Goal: Task Accomplishment & Management: Complete application form

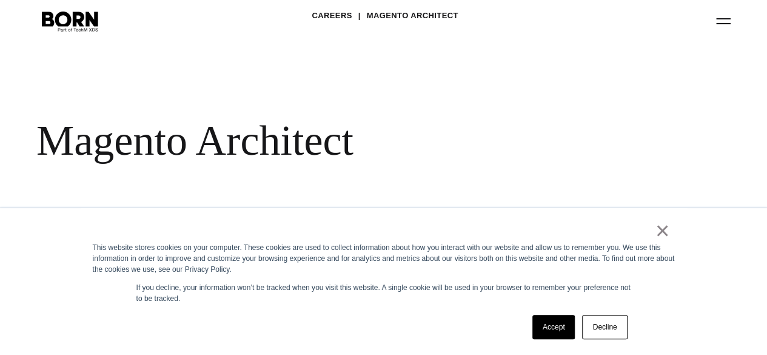
scroll to position [31, 0]
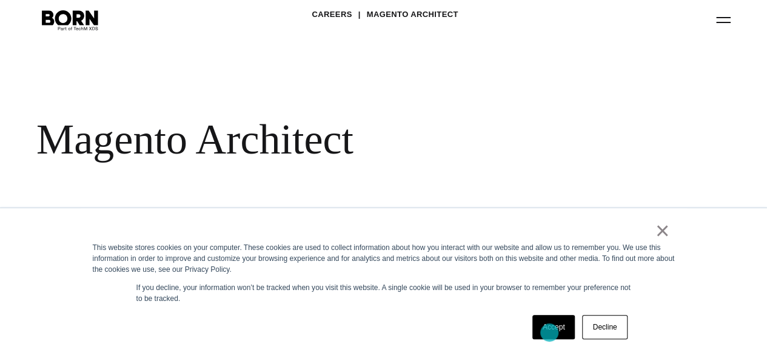
click at [550, 332] on link "Accept" at bounding box center [554, 327] width 43 height 24
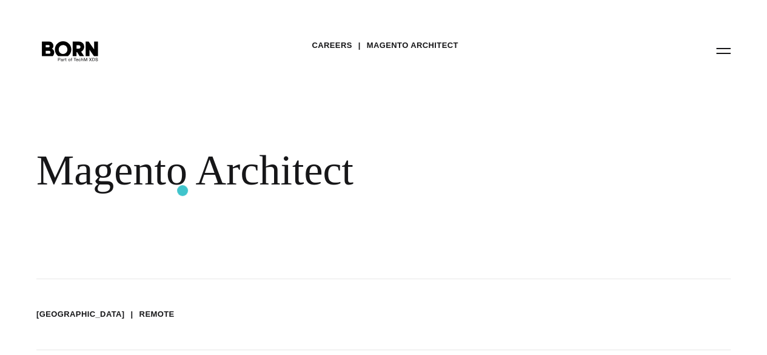
scroll to position [5, 0]
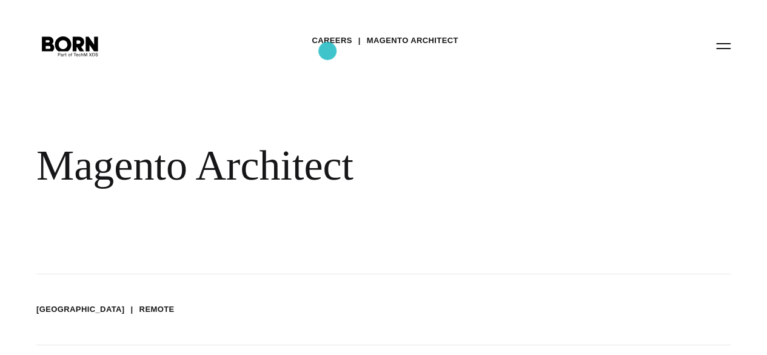
click at [328, 50] on link "Careers" at bounding box center [332, 41] width 40 height 18
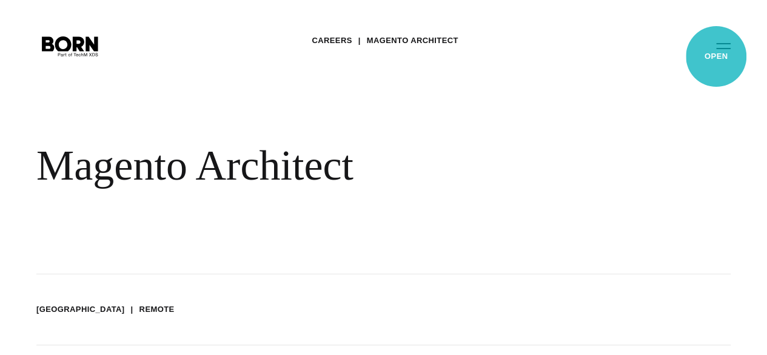
click at [716, 56] on button "Primary Menu" at bounding box center [723, 45] width 29 height 25
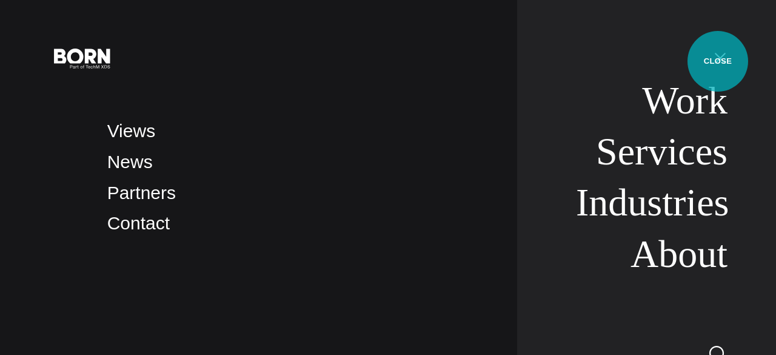
click at [718, 61] on button "Primary Menu" at bounding box center [720, 57] width 29 height 25
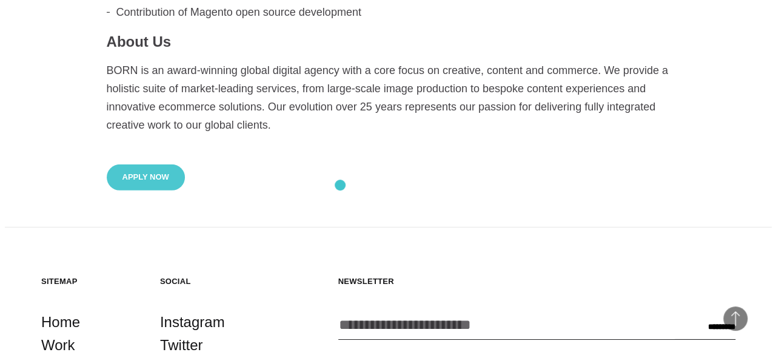
scroll to position [1785, 0]
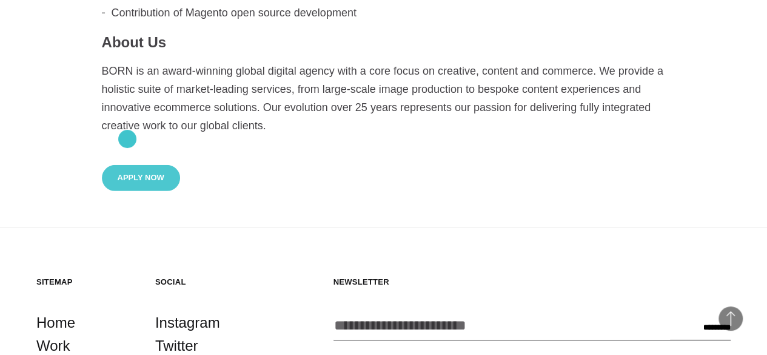
click at [127, 165] on button "Apply Now" at bounding box center [141, 178] width 78 height 26
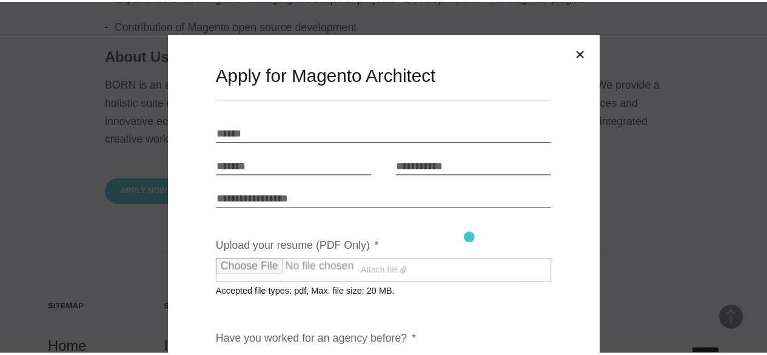
scroll to position [0, 0]
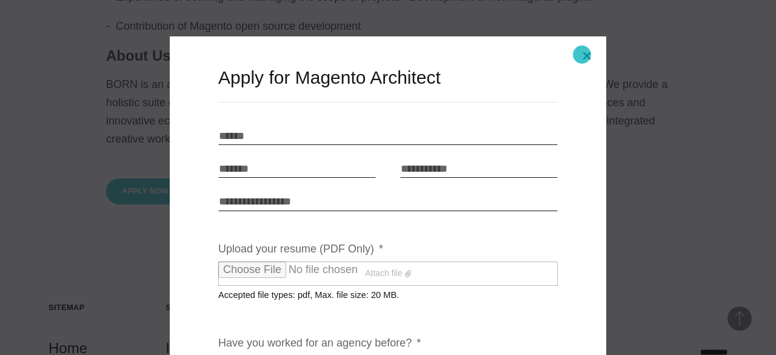
click at [582, 55] on button "Close modal" at bounding box center [587, 55] width 29 height 29
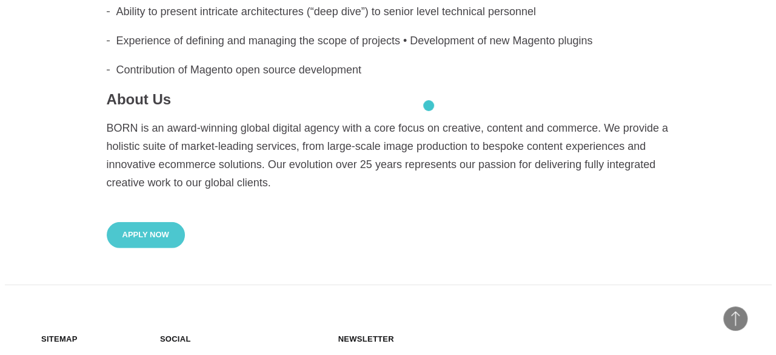
scroll to position [1723, 0]
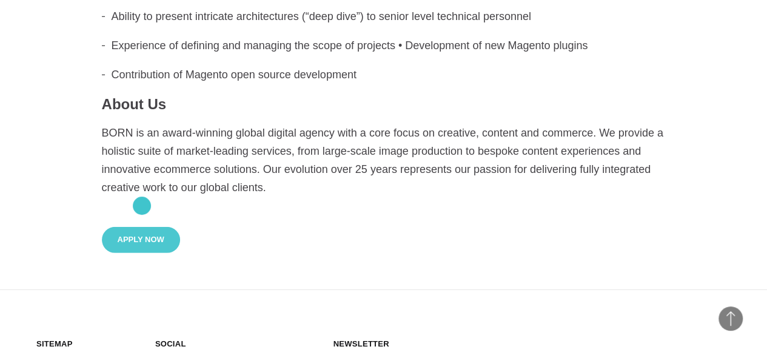
click at [142, 227] on button "Apply Now" at bounding box center [141, 240] width 78 height 26
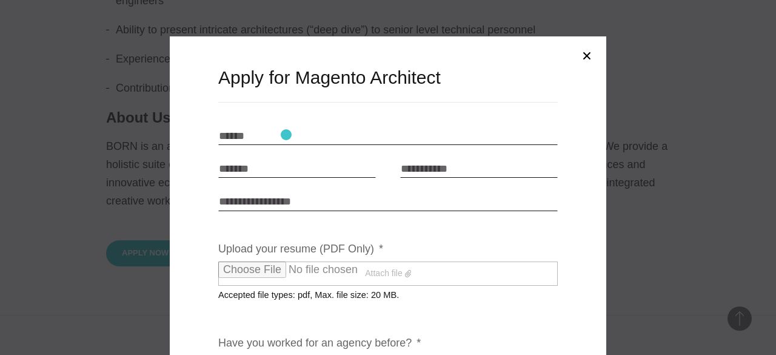
click at [286, 135] on input "Name * *" at bounding box center [388, 136] width 340 height 18
type input "*"
click at [262, 139] on input "**********" at bounding box center [388, 136] width 340 height 18
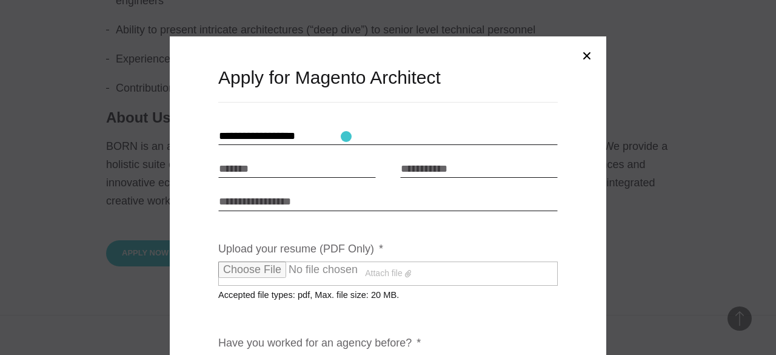
type input "**********"
click at [295, 210] on ul "**********" at bounding box center [388, 340] width 340 height 426
click at [293, 205] on input "Link to portfolio" at bounding box center [388, 201] width 340 height 18
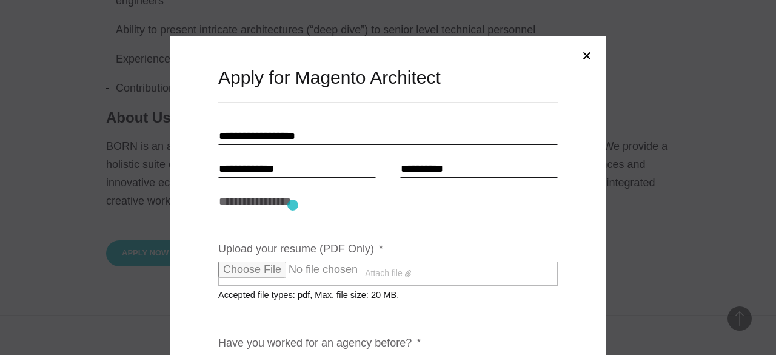
click at [293, 205] on input "Link to portfolio" at bounding box center [388, 201] width 340 height 18
paste input "**********"
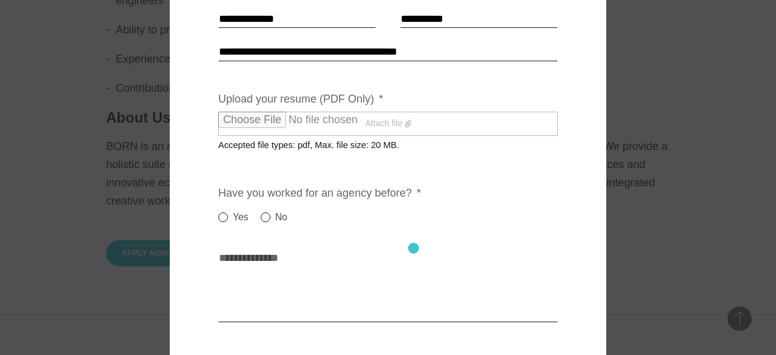
scroll to position [155, 0]
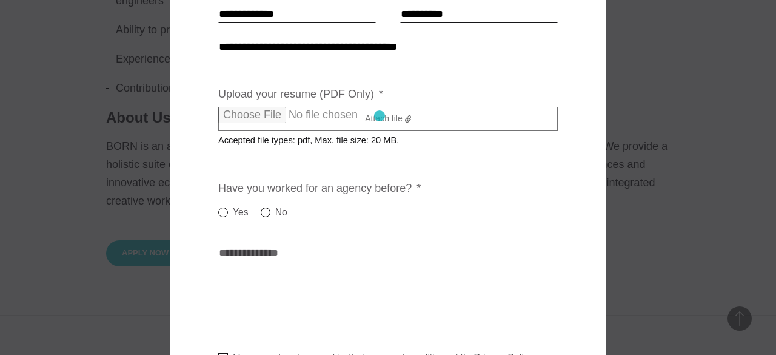
type input "**********"
click at [380, 116] on label "Attach file" at bounding box center [388, 119] width 340 height 24
click at [380, 116] on input "Upload your resume (PDF Only) *" at bounding box center [325, 115] width 214 height 16
type input "**********"
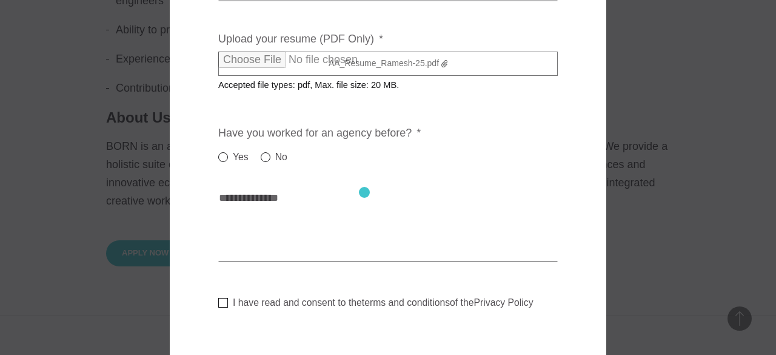
scroll to position [210, 0]
click at [261, 155] on label "No" at bounding box center [274, 156] width 27 height 15
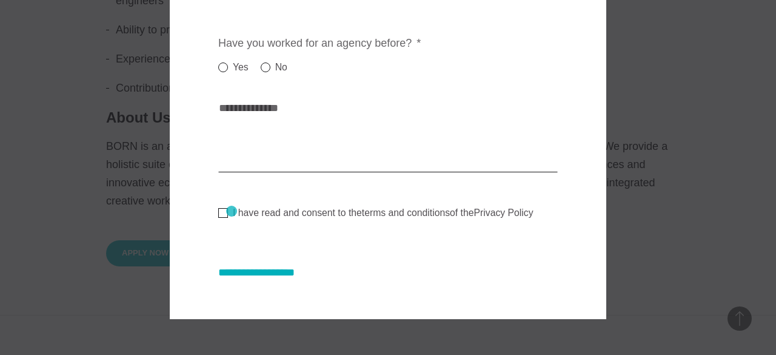
click at [232, 211] on label "I have read and consent to the terms and conditions of the Privacy Policy" at bounding box center [375, 213] width 315 height 12
click at [263, 124] on textarea "Cover letter * *" at bounding box center [388, 135] width 340 height 73
click at [259, 111] on textarea "Cover letter * *" at bounding box center [388, 135] width 340 height 73
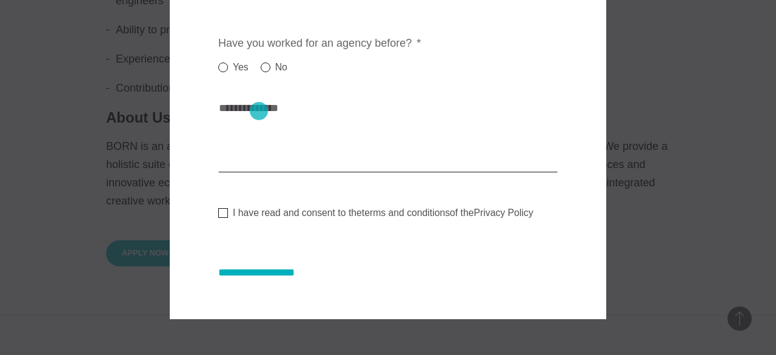
click at [259, 111] on textarea "Cover letter * *" at bounding box center [388, 135] width 340 height 73
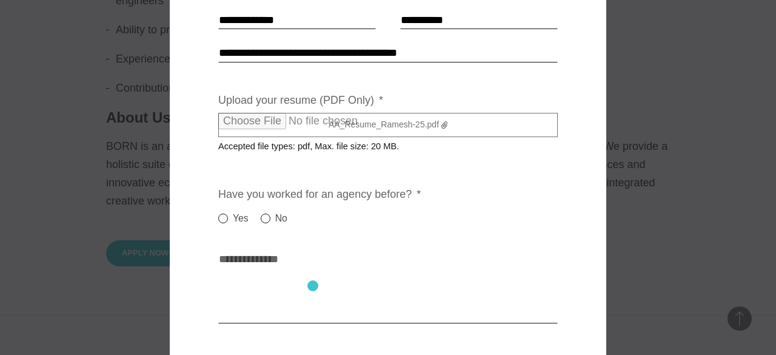
scroll to position [177, 0]
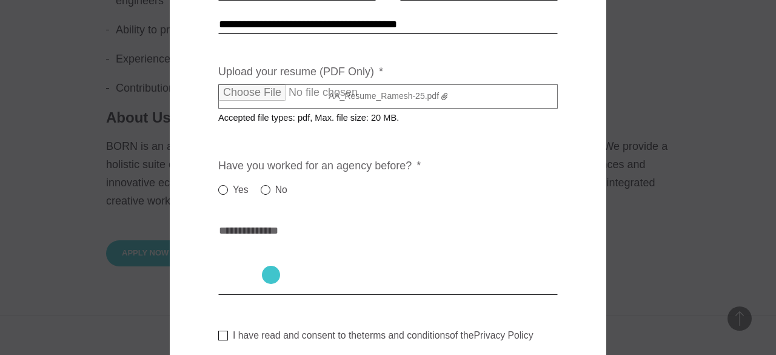
paste textarea "**********"
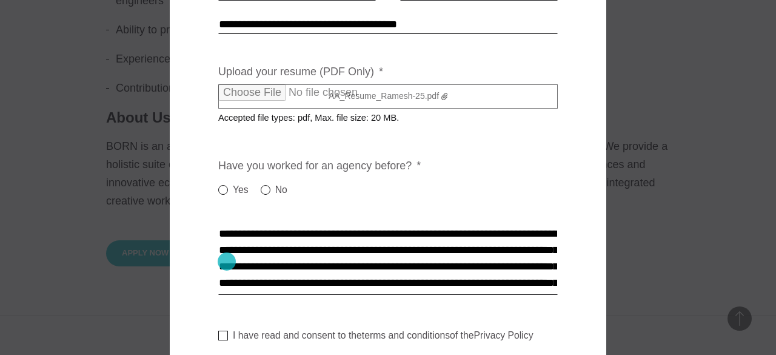
scroll to position [30, 0]
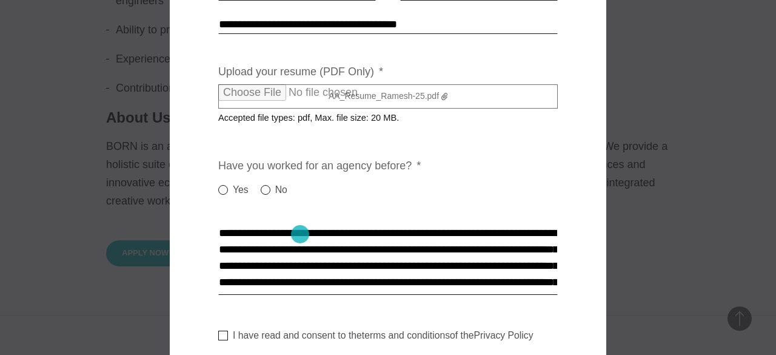
click at [300, 234] on textarea "Cover letter * *" at bounding box center [388, 258] width 340 height 73
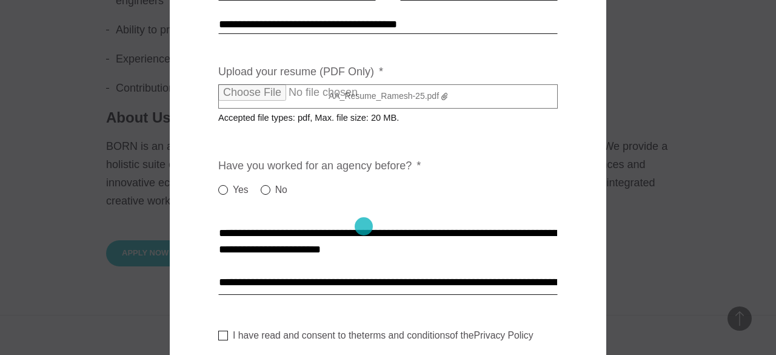
scroll to position [204, 0]
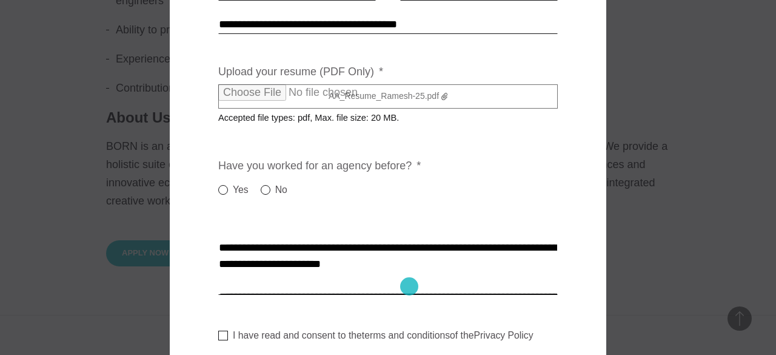
drag, startPoint x: 215, startPoint y: 236, endPoint x: 409, endPoint y: 286, distance: 201.1
click at [409, 286] on textarea "Cover letter * *" at bounding box center [388, 258] width 340 height 73
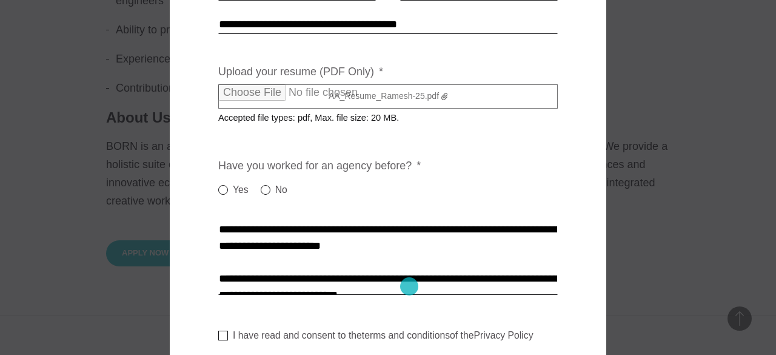
scroll to position [229, 0]
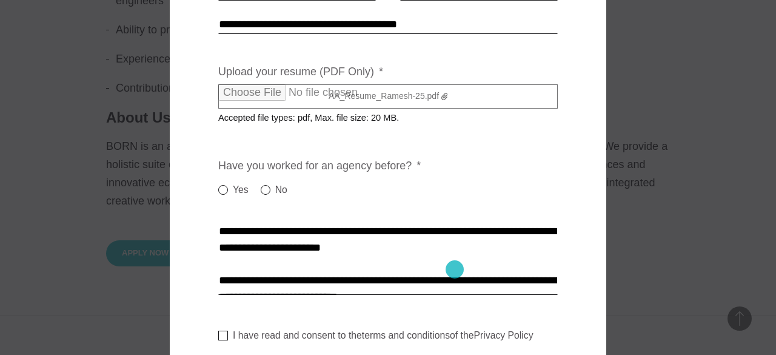
click at [455, 269] on textarea "Cover letter * *" at bounding box center [388, 258] width 340 height 73
click at [387, 265] on textarea "Cover letter * *" at bounding box center [388, 258] width 340 height 73
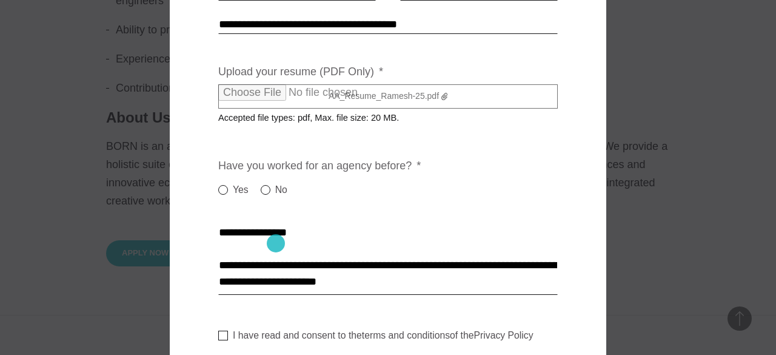
scroll to position [181, 0]
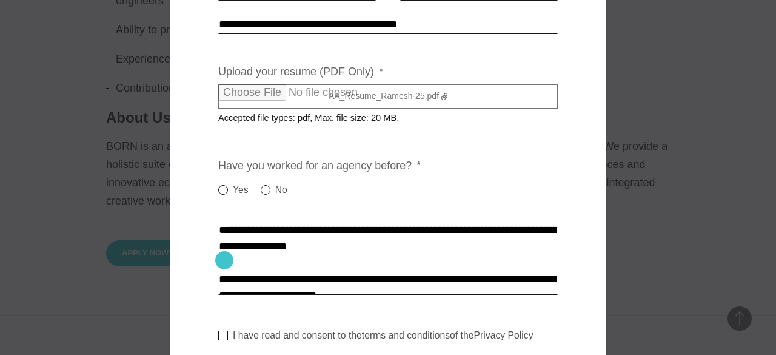
click at [224, 260] on textarea "Cover letter * *" at bounding box center [388, 258] width 340 height 73
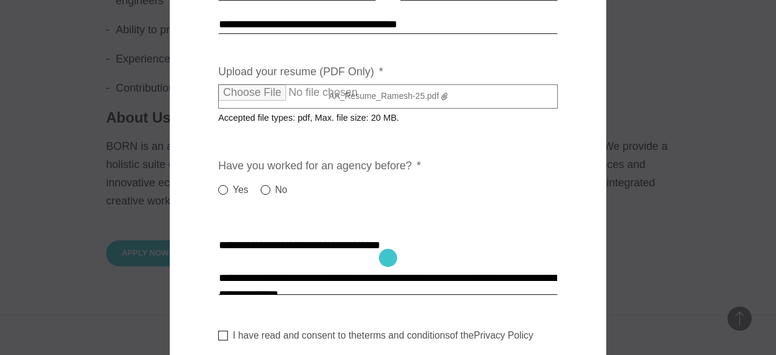
scroll to position [135, 0]
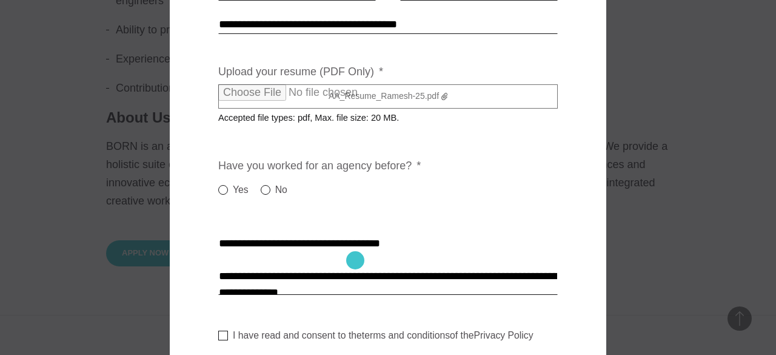
click at [355, 260] on textarea "Cover letter * *" at bounding box center [388, 258] width 340 height 73
click at [364, 260] on textarea "Cover letter * *" at bounding box center [388, 258] width 340 height 73
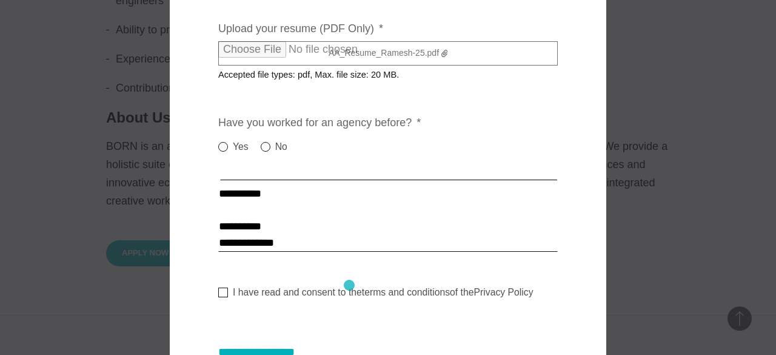
scroll to position [300, 0]
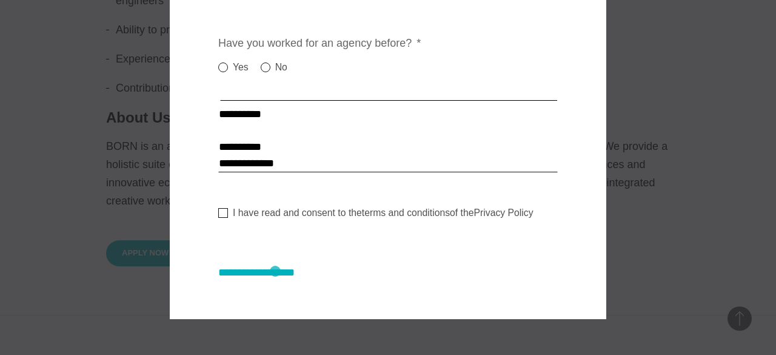
type textarea "**********"
click at [275, 271] on input "**********" at bounding box center [268, 272] width 101 height 13
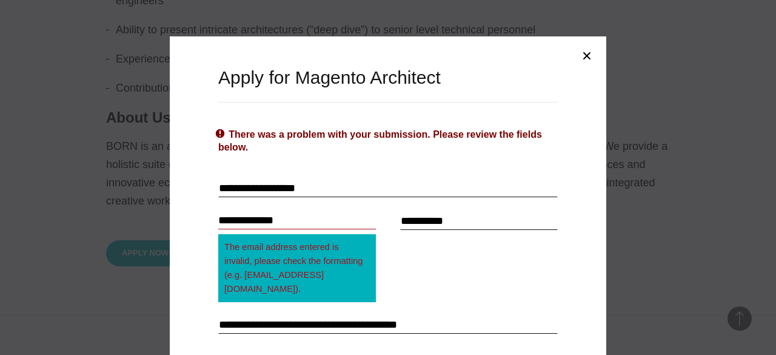
scroll to position [1788, 0]
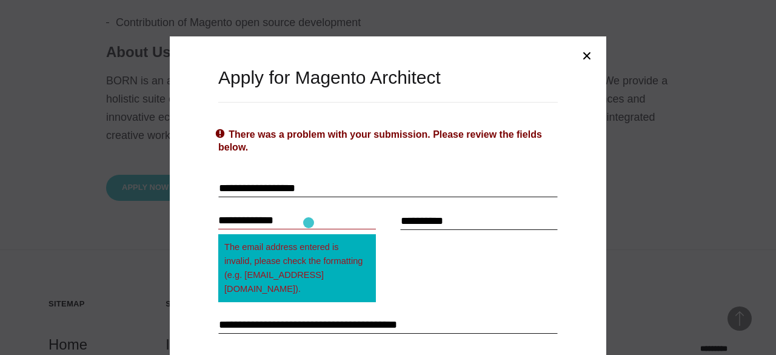
click at [309, 223] on input "**********" at bounding box center [297, 221] width 158 height 18
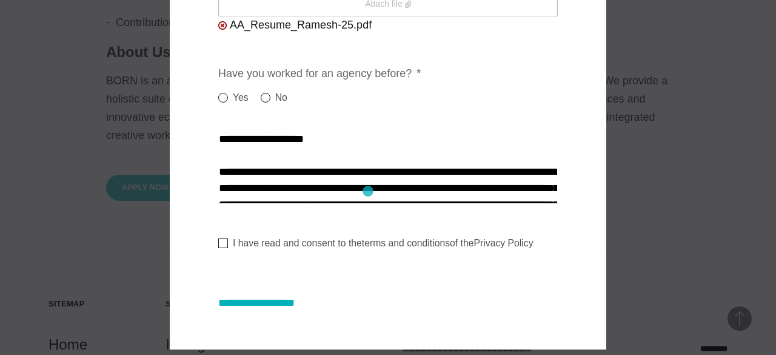
scroll to position [408, 0]
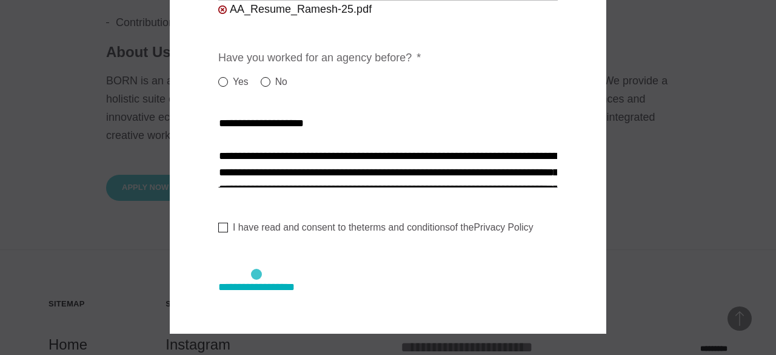
type input "**********"
click at [257, 281] on input "**********" at bounding box center [268, 287] width 101 height 13
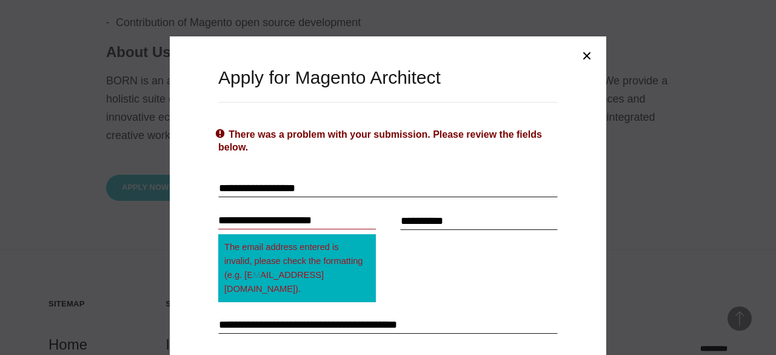
scroll to position [1854, 0]
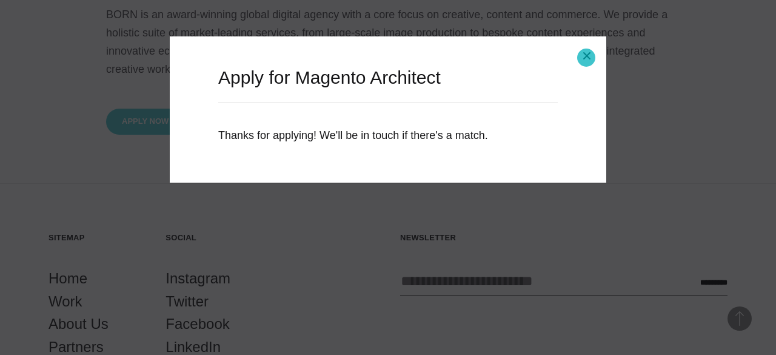
click at [587, 58] on button "Close modal" at bounding box center [587, 55] width 29 height 29
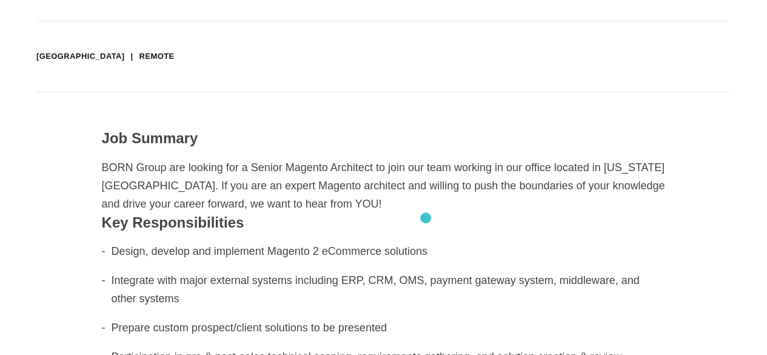
scroll to position [0, 0]
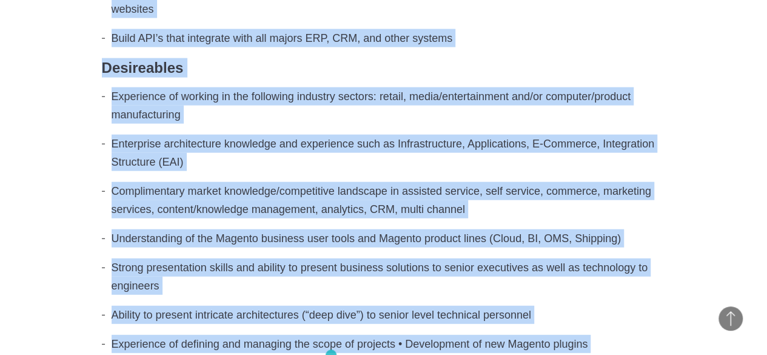
scroll to position [1541, 0]
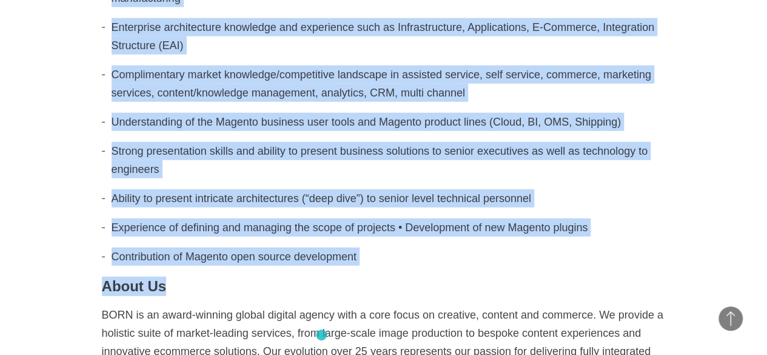
drag, startPoint x: 95, startPoint y: 36, endPoint x: 321, endPoint y: 335, distance: 375.3
copy div "Job Summary BORN Group are looking for a Senior Magento Architect to join our t…"
click at [298, 202] on ul "Experience of working in the following industry sectors: retail, media/entertai…" at bounding box center [384, 118] width 564 height 295
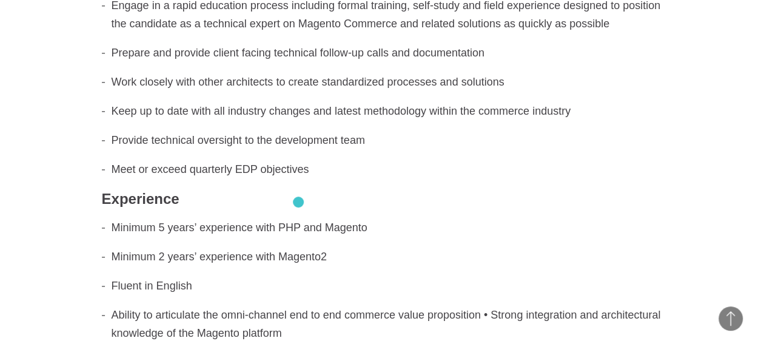
scroll to position [795, 0]
